Goal: Find contact information: Find contact information

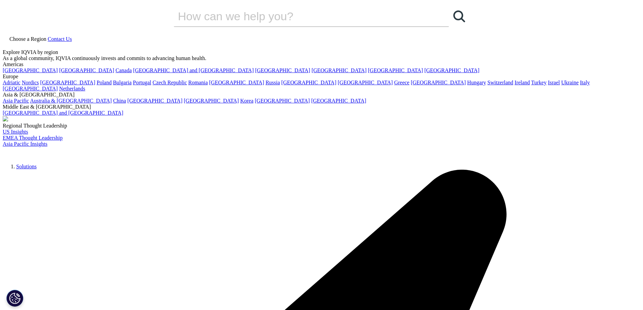
click at [72, 36] on span "Contact Us" at bounding box center [60, 39] width 24 height 6
